Goal: Navigation & Orientation: Understand site structure

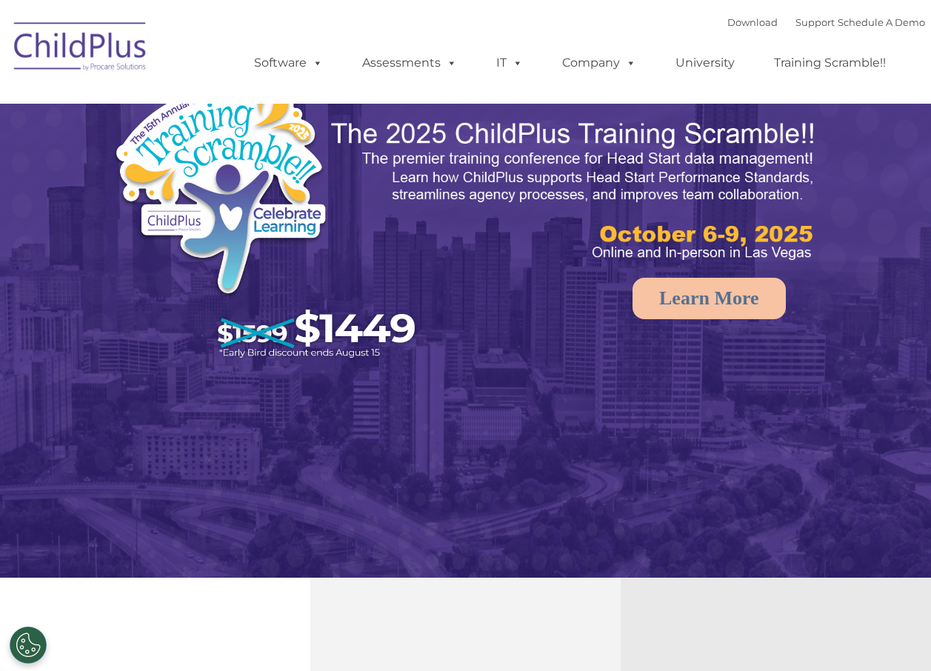
select select "MEDIUM"
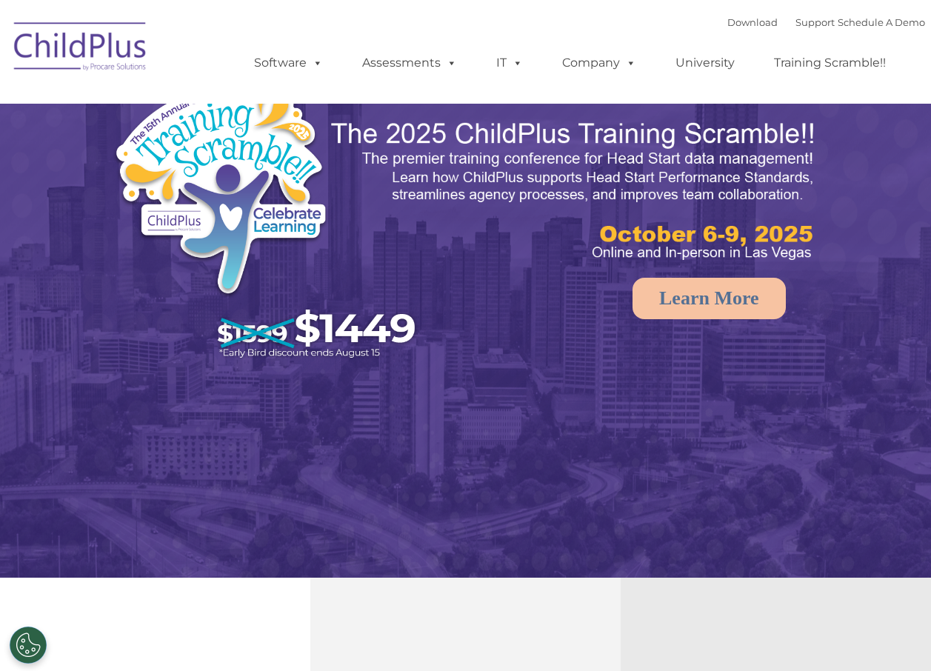
select select "MEDIUM"
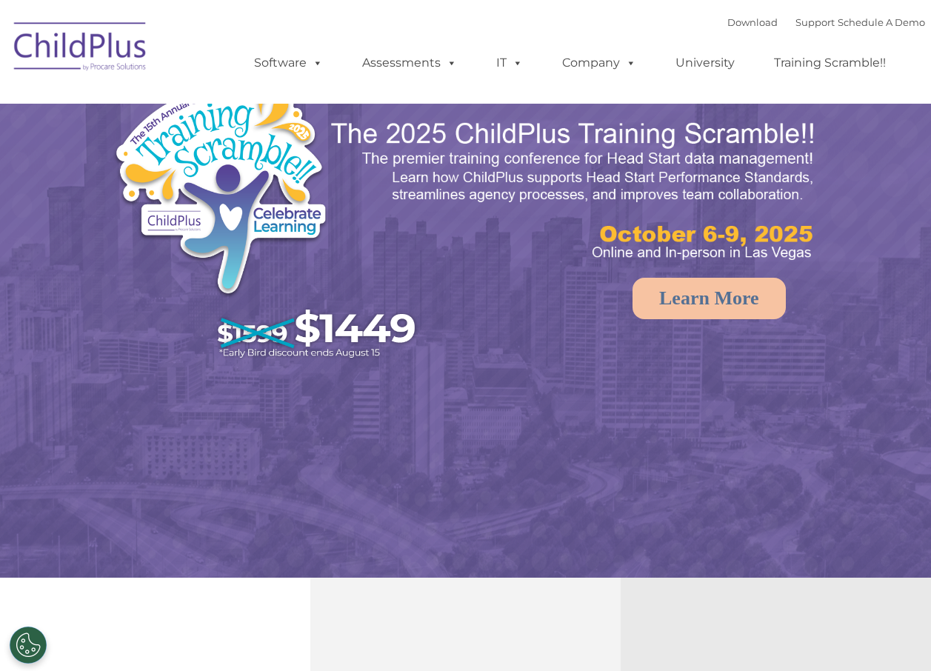
select select "MEDIUM"
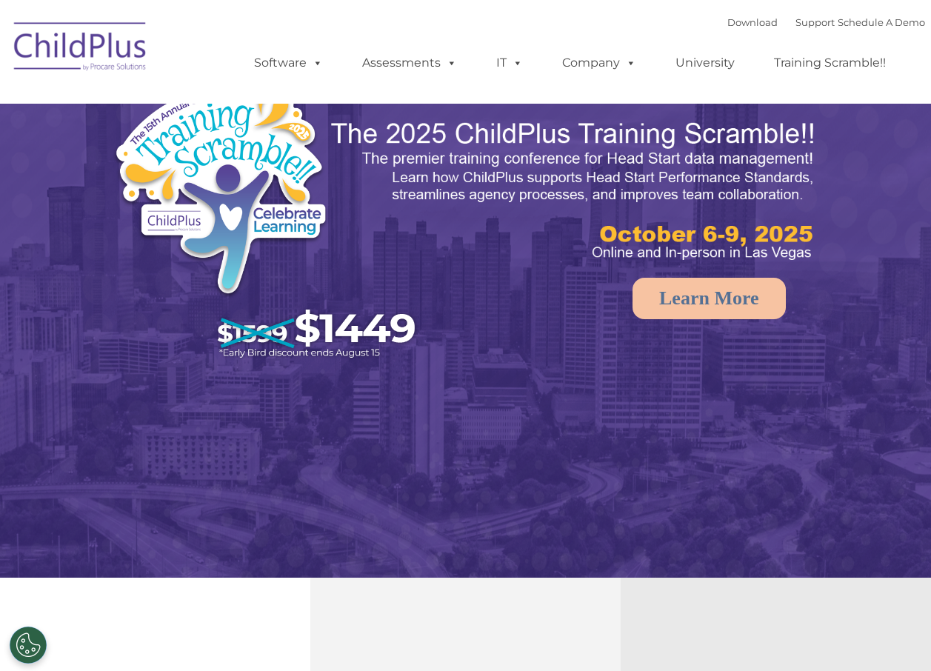
select select "MEDIUM"
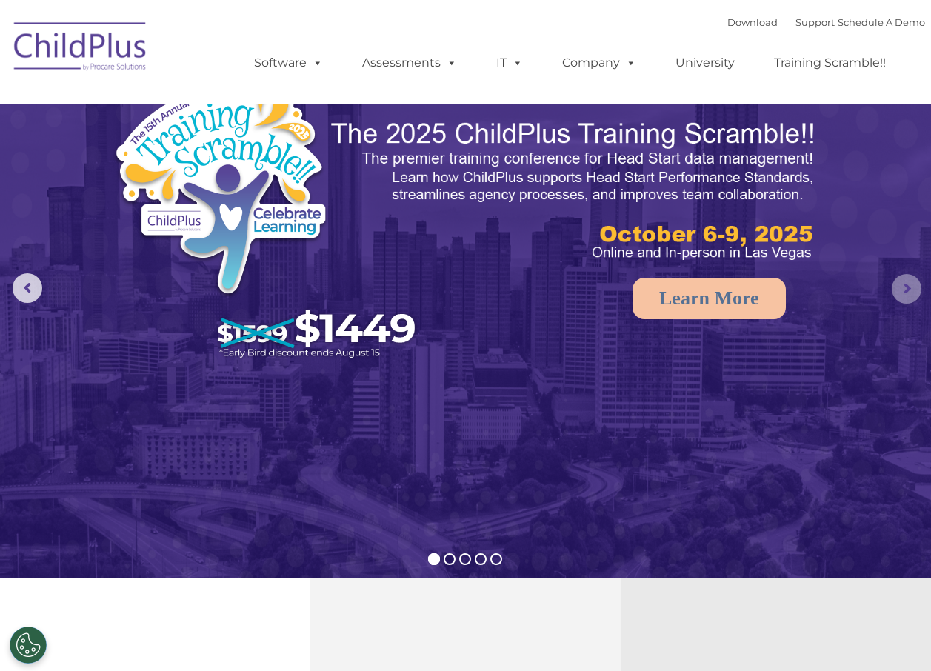
click at [901, 284] on rs-arrow at bounding box center [907, 289] width 30 height 30
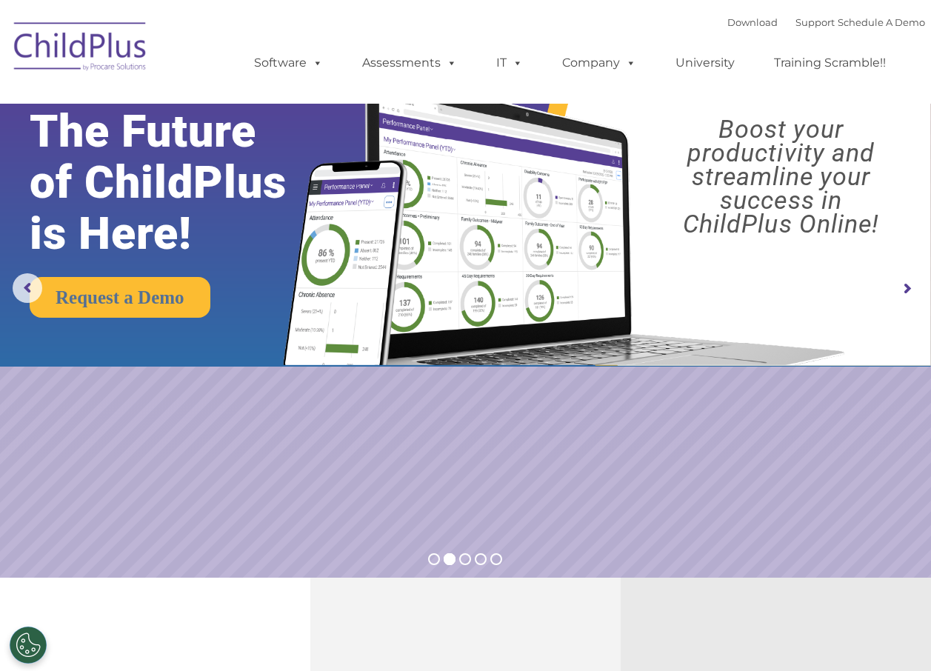
click at [901, 288] on rs-arrow at bounding box center [907, 289] width 30 height 30
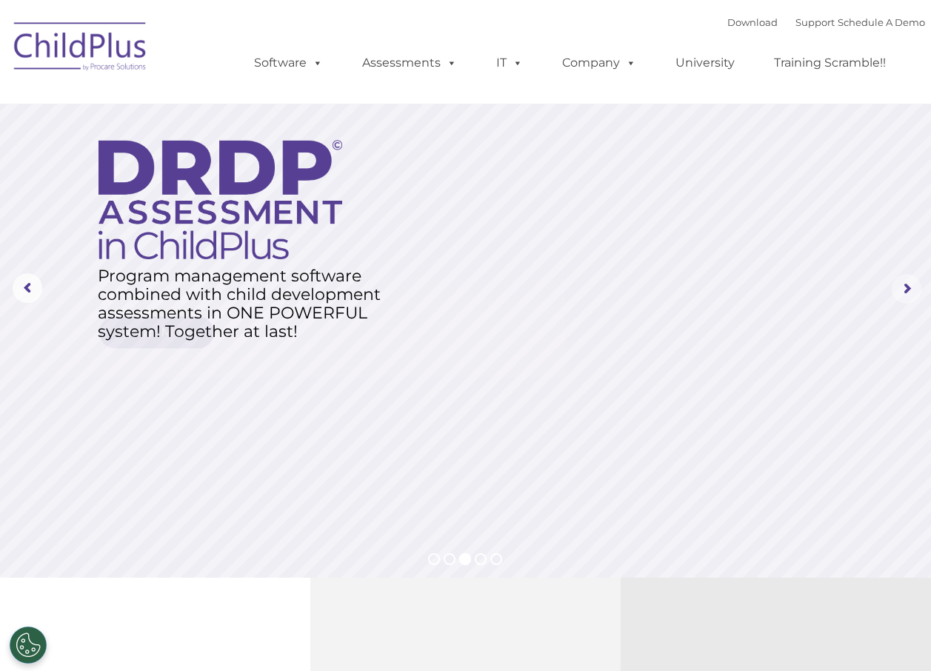
click at [901, 289] on rs-arrow at bounding box center [907, 289] width 30 height 30
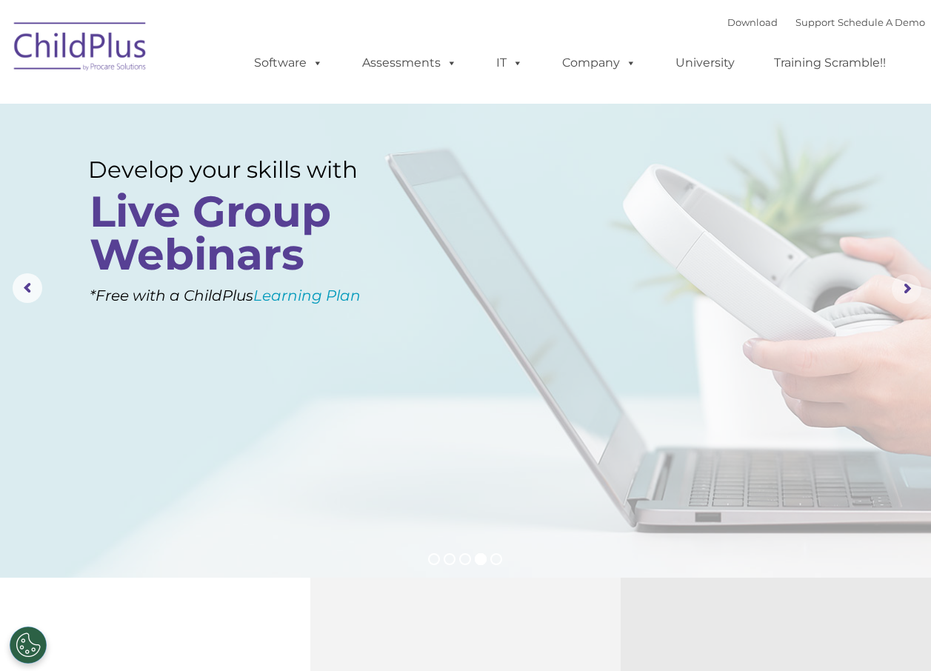
click at [901, 289] on rs-arrow at bounding box center [907, 289] width 30 height 30
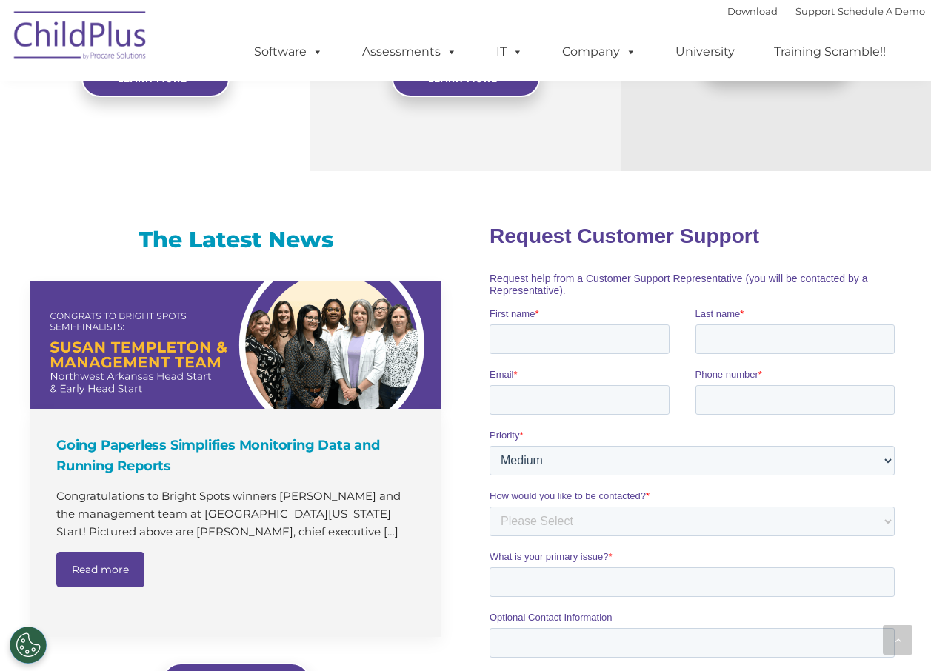
scroll to position [840, 0]
